Goal: Task Accomplishment & Management: Manage account settings

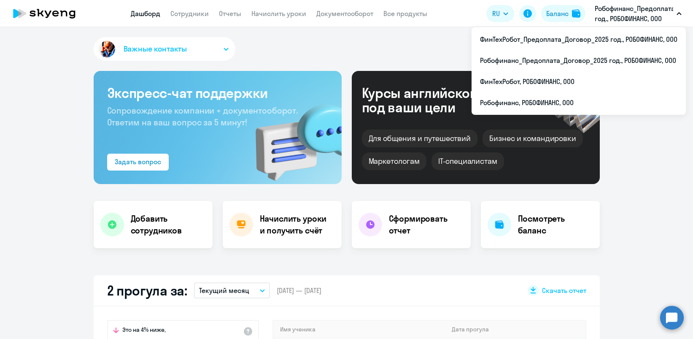
select select "30"
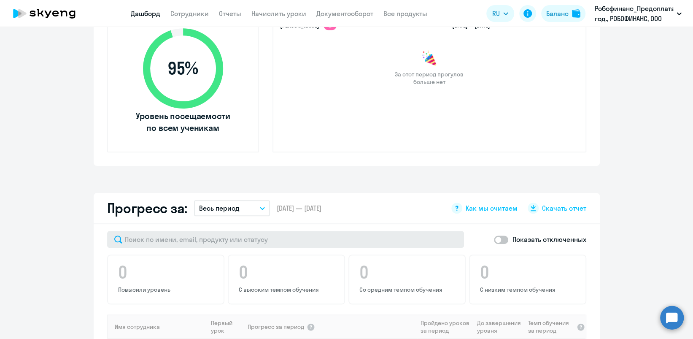
scroll to position [338, 0]
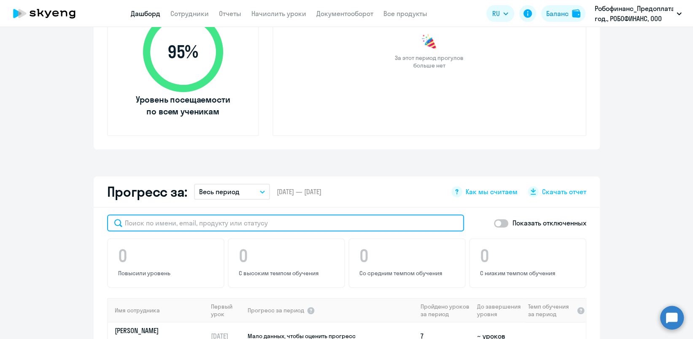
click at [235, 220] on input "text" at bounding box center [285, 222] width 357 height 17
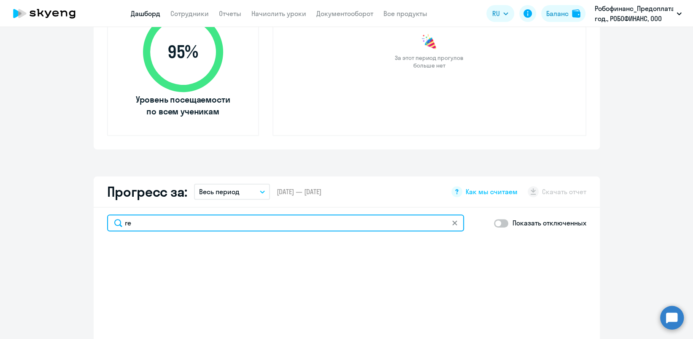
type input "r"
type input "[PERSON_NAME]"
select select "30"
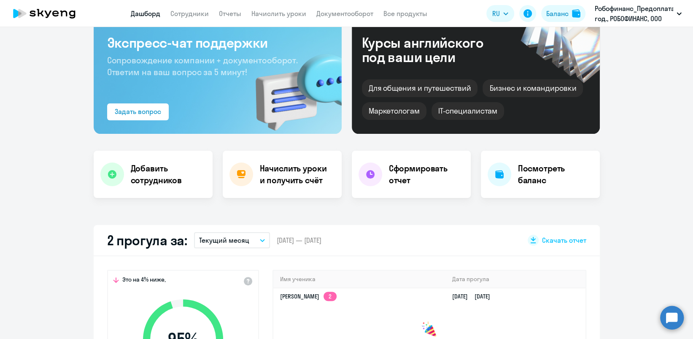
scroll to position [0, 0]
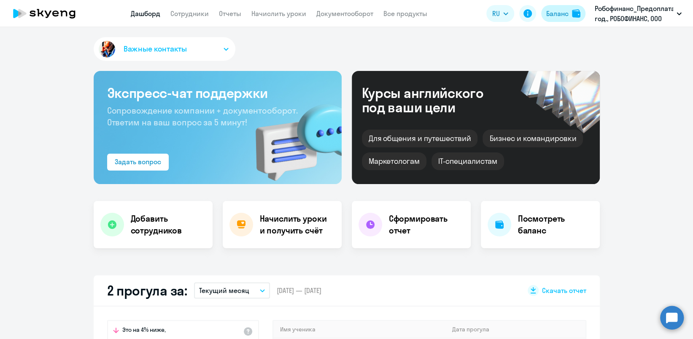
type input "[PERSON_NAME]"
click at [560, 7] on button "Баланс" at bounding box center [563, 13] width 44 height 17
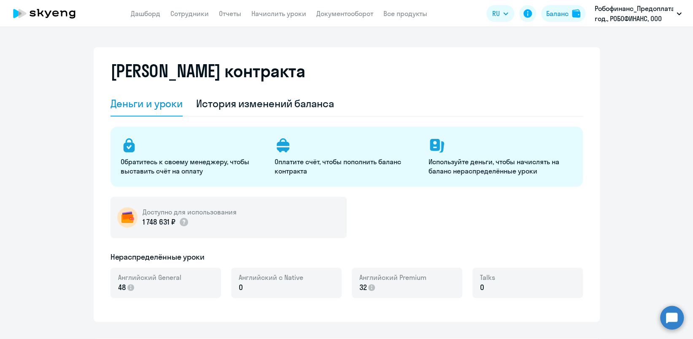
select select "english_adult_not_native_speaker"
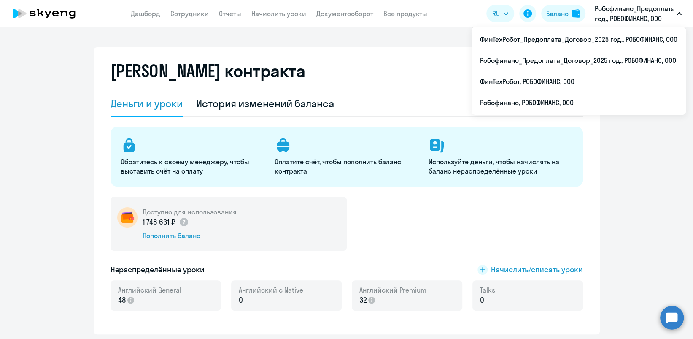
click at [621, 8] on p "Робофинанс_Предоплата_Договор_2025 год., РОБОФИНАНС, ООО" at bounding box center [634, 13] width 78 height 20
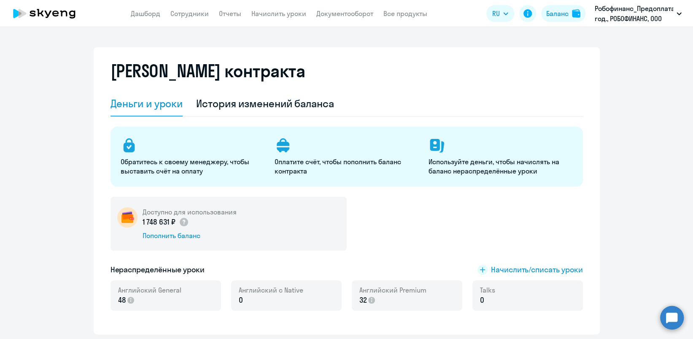
click at [621, 8] on p "Робофинанс_Предоплата_Договор_2025 год., РОБОФИНАНС, ООО" at bounding box center [634, 13] width 78 height 20
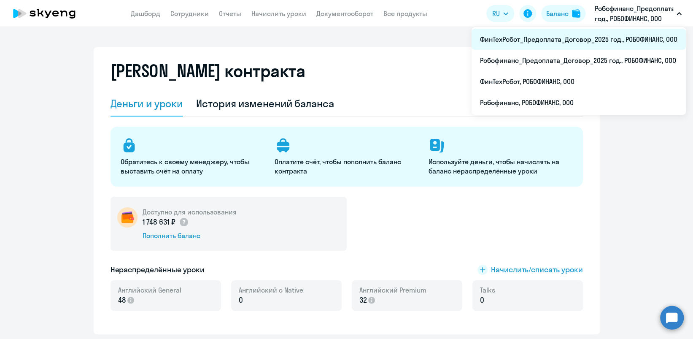
click at [604, 32] on li "ФинТехРобот_Предоплата_Договор_2025 год., РОБОФИНАНС, ООО" at bounding box center [579, 39] width 214 height 21
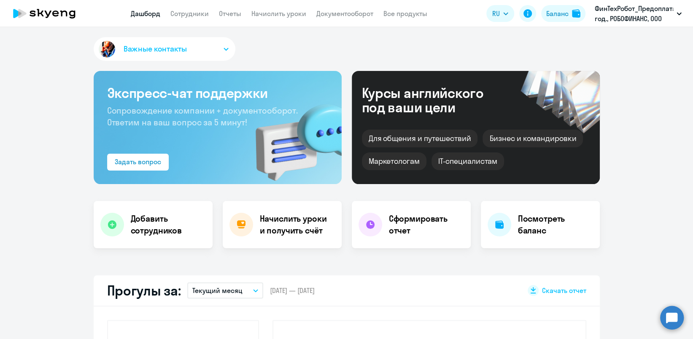
select select "30"
click at [195, 16] on link "Сотрудники" at bounding box center [189, 13] width 38 height 8
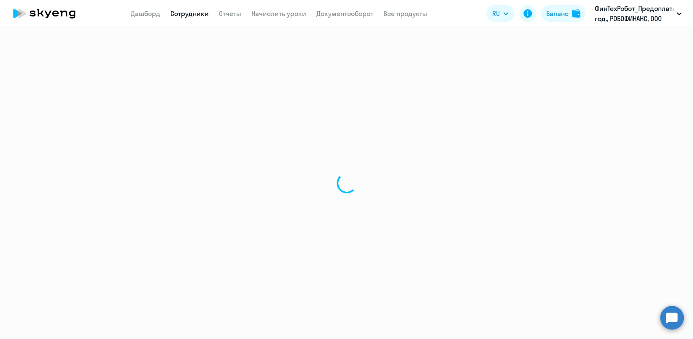
select select "30"
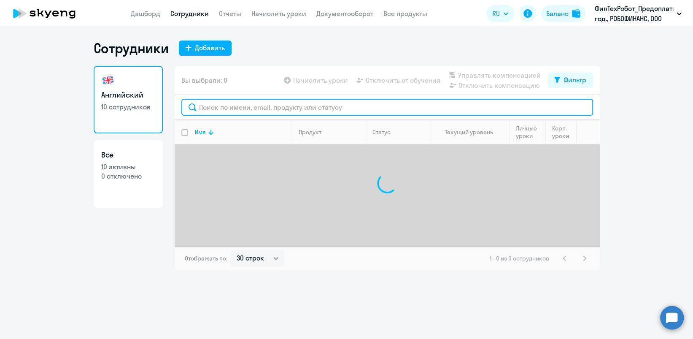
click at [228, 110] on input "text" at bounding box center [387, 107] width 412 height 17
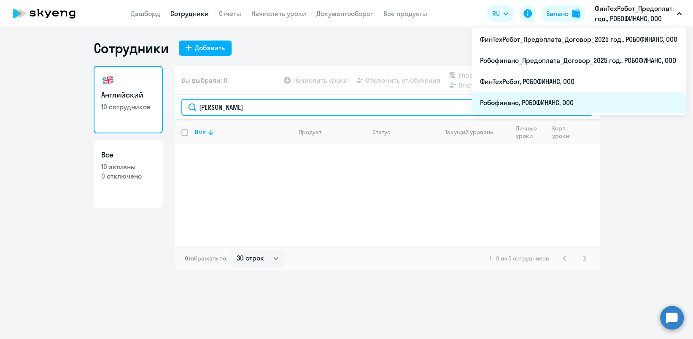
type input "[PERSON_NAME]"
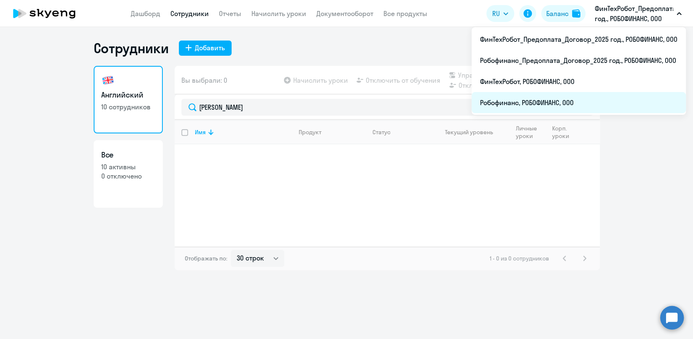
click at [544, 103] on li "Робофинанс, РОБОФИНАНС, ООО" at bounding box center [579, 102] width 214 height 21
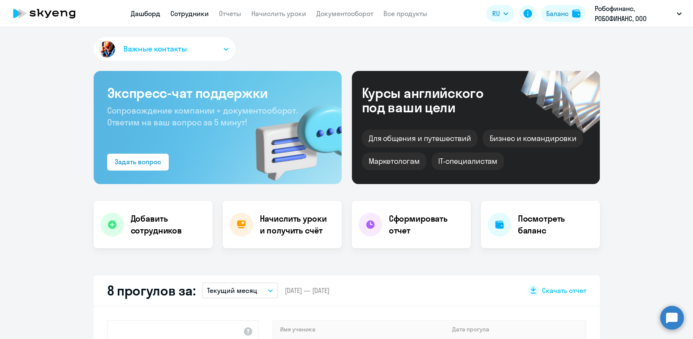
click at [190, 10] on link "Сотрудники" at bounding box center [189, 13] width 38 height 8
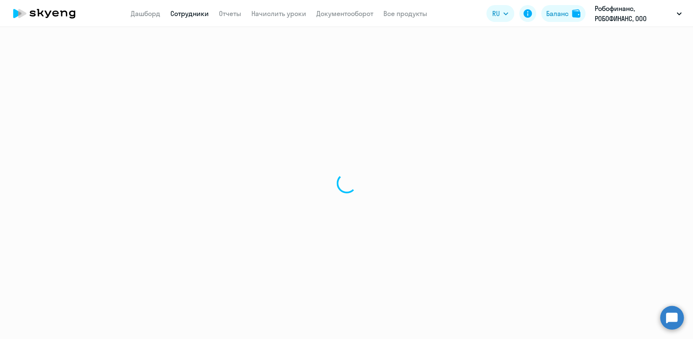
select select "30"
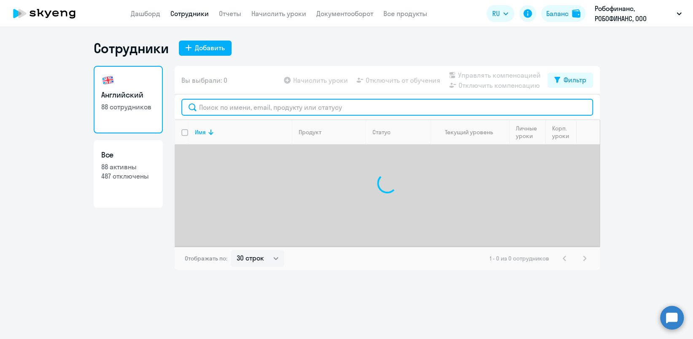
click at [234, 103] on input "text" at bounding box center [387, 107] width 412 height 17
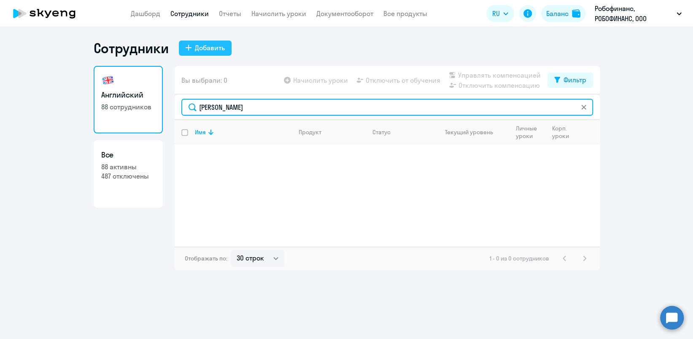
type input "[PERSON_NAME]"
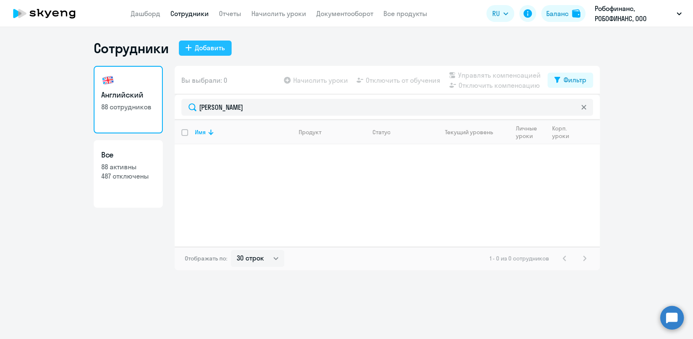
click at [206, 48] on div "Добавить" at bounding box center [210, 48] width 30 height 10
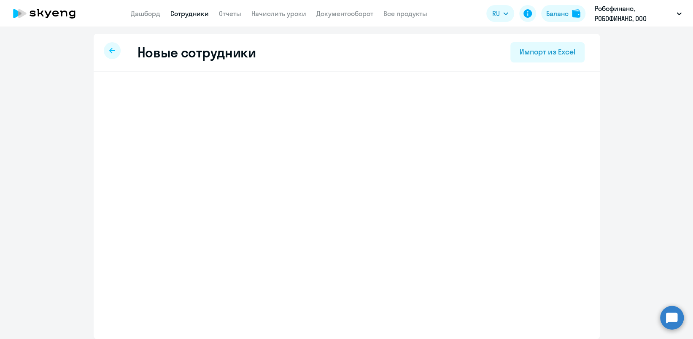
select select "english_adult_not_native_speaker"
select select "7"
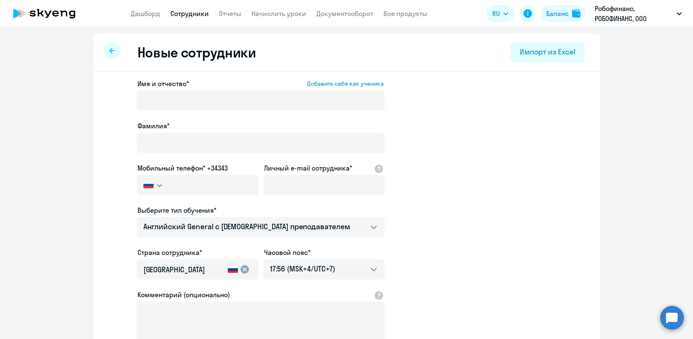
click at [109, 52] on icon at bounding box center [111, 51] width 5 height 6
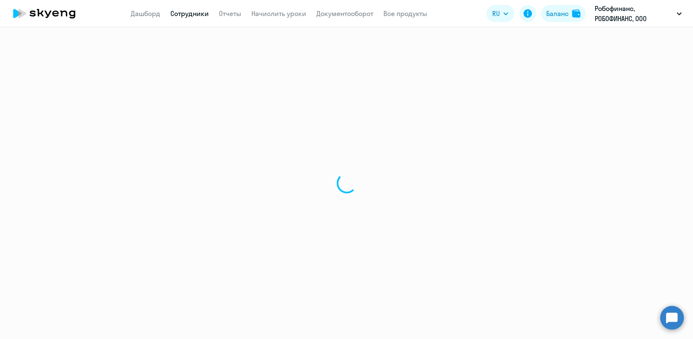
select select "30"
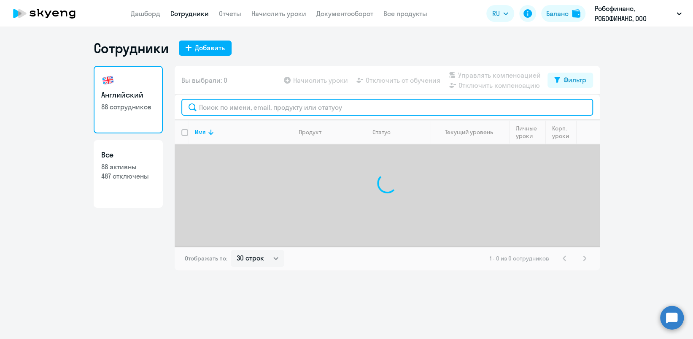
click at [341, 113] on input "text" at bounding box center [387, 107] width 412 height 17
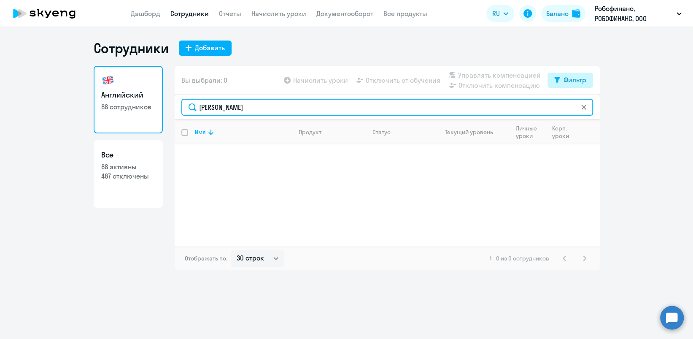
type input "[PERSON_NAME]"
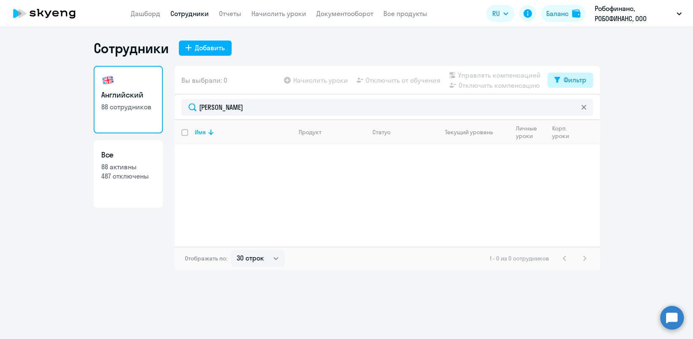
click at [584, 78] on div "Фильтр" at bounding box center [575, 80] width 23 height 10
click at [582, 105] on span at bounding box center [579, 107] width 14 height 8
click at [572, 107] on input "checkbox" at bounding box center [571, 107] width 0 height 0
checkbox input "true"
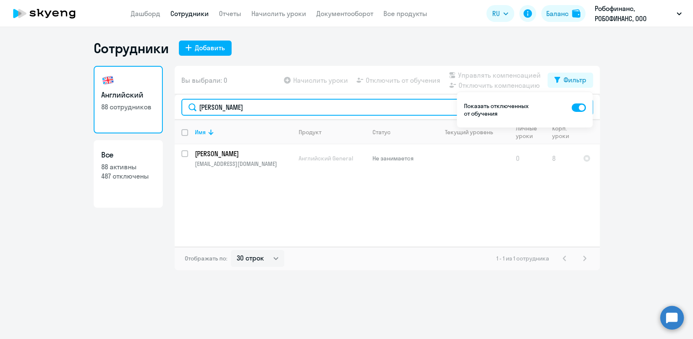
drag, startPoint x: 256, startPoint y: 109, endPoint x: 116, endPoint y: 135, distance: 142.9
click at [116, 135] on div "Английский 88 сотрудников Все 88 активны 487 отключены Вы выбрали: 0 Начислить …" at bounding box center [347, 168] width 506 height 204
type input "[PERSON_NAME]"
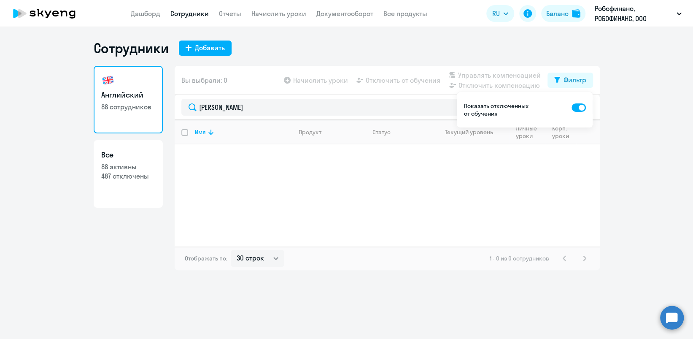
click at [572, 108] on span at bounding box center [579, 107] width 14 height 8
click at [572, 108] on input "checkbox" at bounding box center [571, 107] width 0 height 0
checkbox input "false"
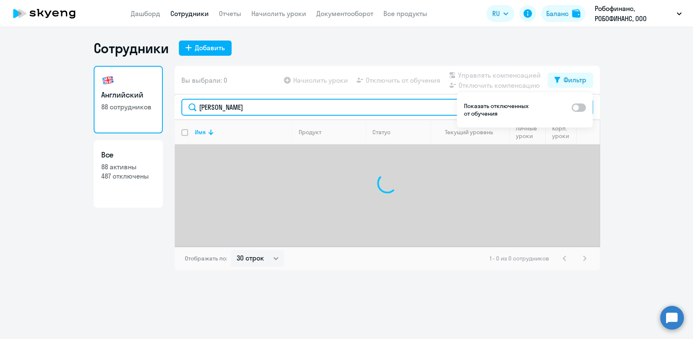
drag, startPoint x: 257, startPoint y: 111, endPoint x: 285, endPoint y: 89, distance: 36.3
click at [266, 99] on input "[PERSON_NAME]" at bounding box center [387, 107] width 412 height 17
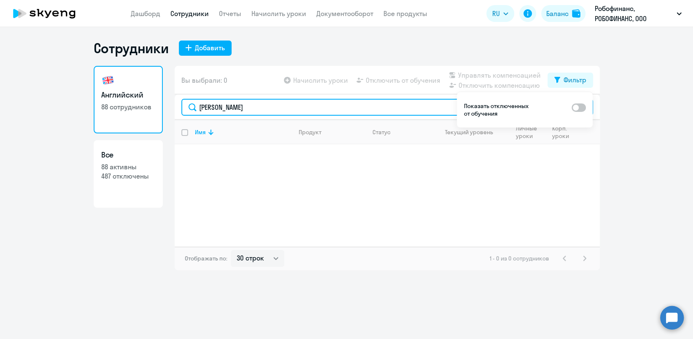
type input "[PERSON_NAME]"
